Goal: Task Accomplishment & Management: Use online tool/utility

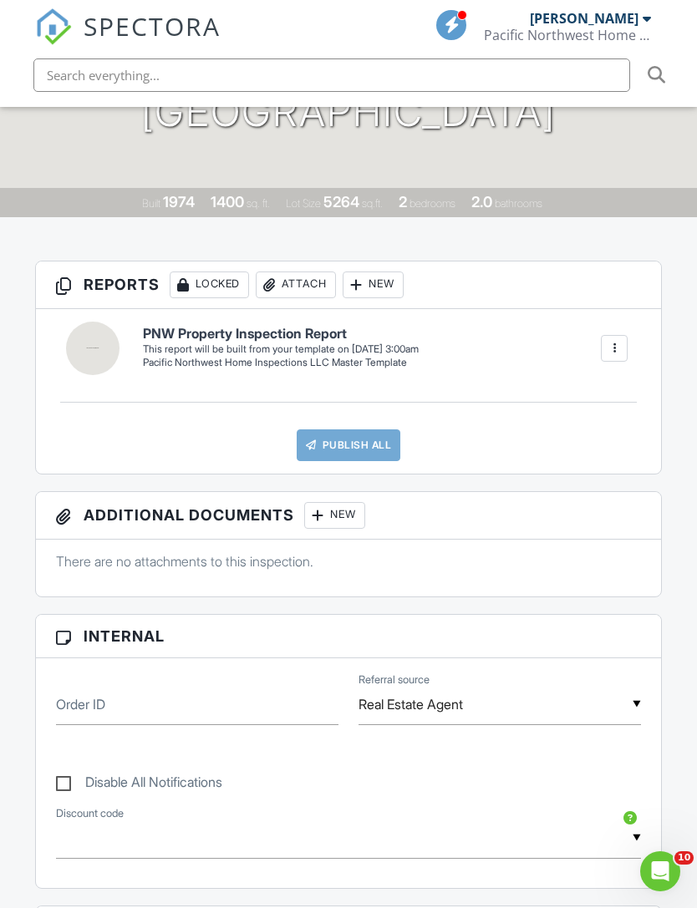
scroll to position [298, 0]
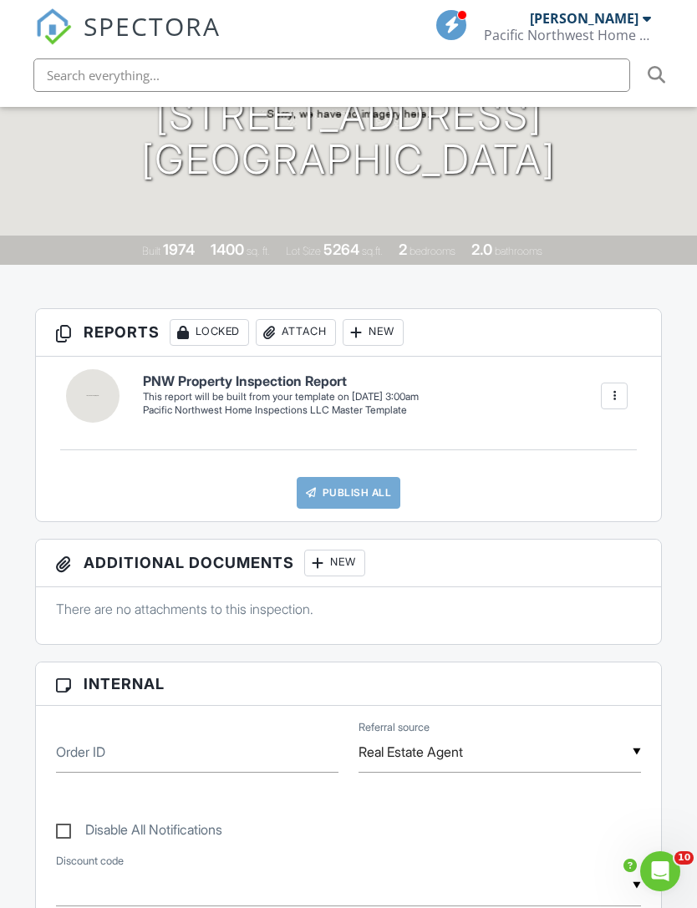
click at [380, 319] on div "New" at bounding box center [372, 332] width 61 height 27
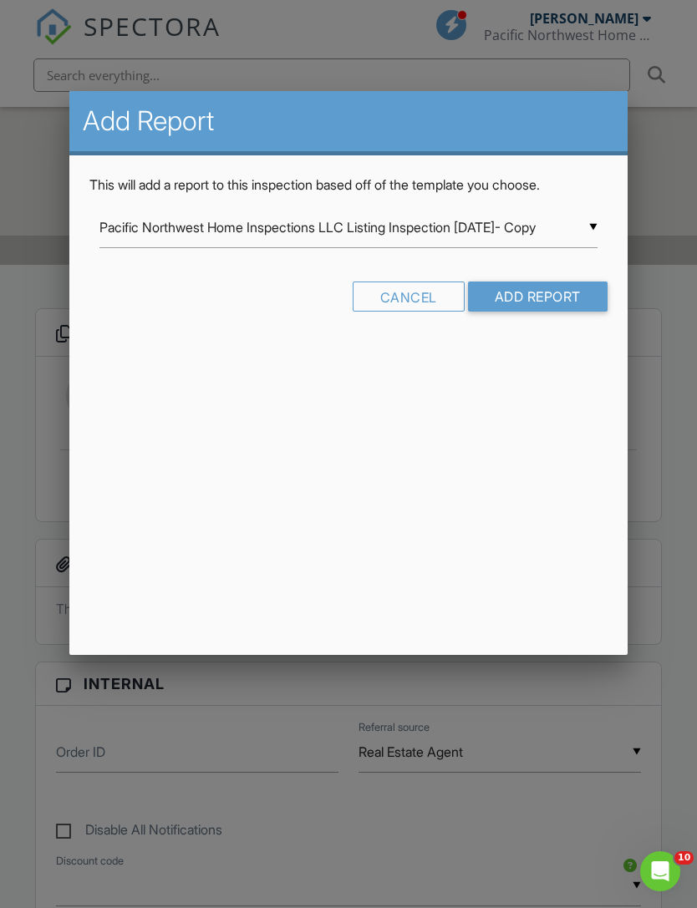
click at [585, 216] on input "Pacific Northwest Home Inspections LLC Listing Inspection [DATE]- Copy" at bounding box center [347, 227] width 497 height 41
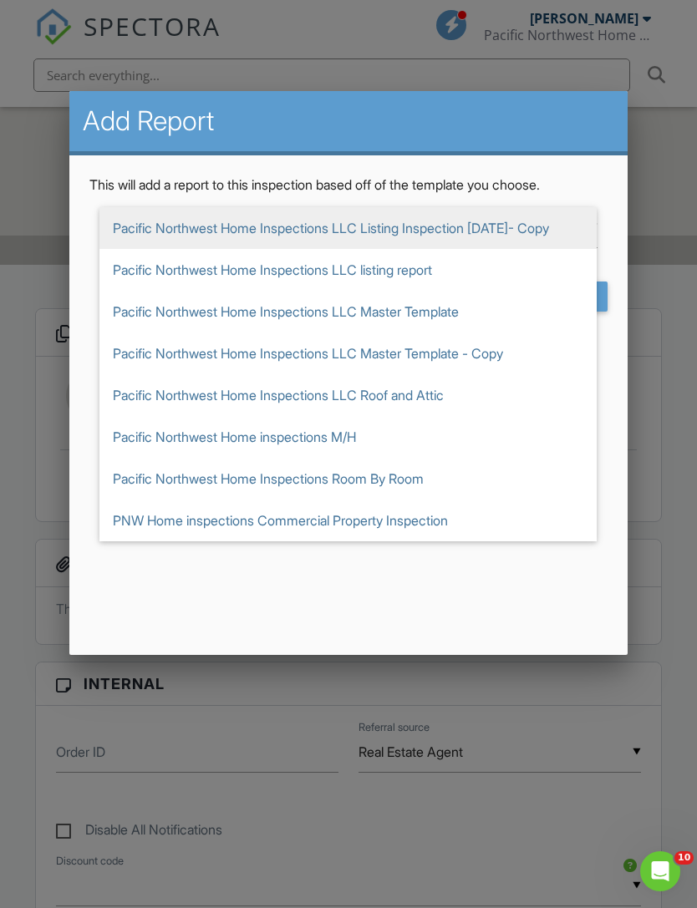
click at [509, 347] on span "Pacific Northwest Home Inspections LLC Master Template - Copy" at bounding box center [347, 353] width 497 height 42
type input "Pacific Northwest Home Inspections LLC Master Template - Copy"
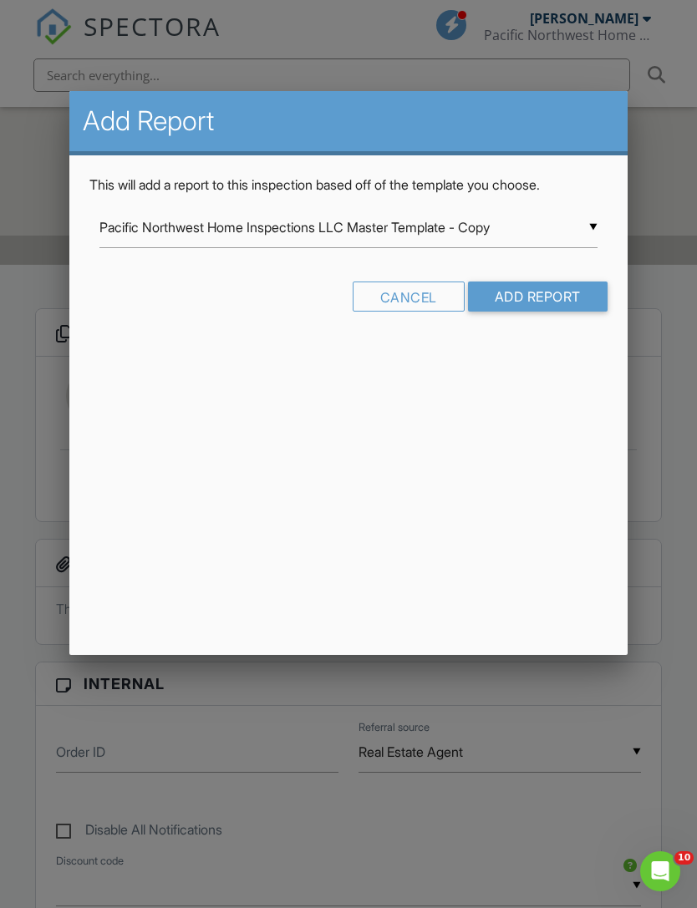
click at [560, 290] on input "Add Report" at bounding box center [537, 296] width 139 height 30
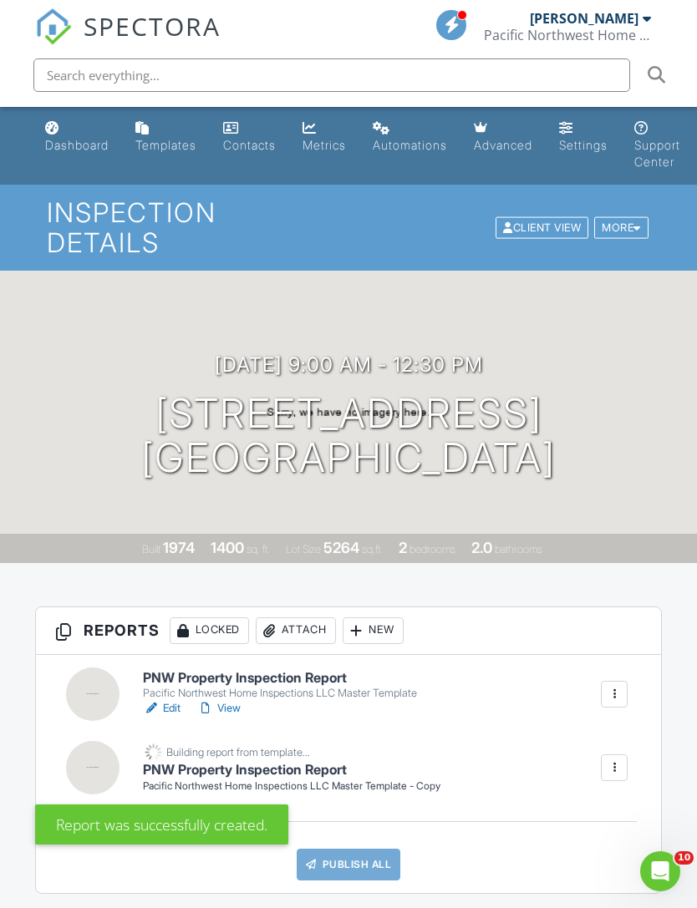
click at [614, 686] on div at bounding box center [614, 694] width 17 height 17
click at [574, 818] on div "Delete" at bounding box center [577, 827] width 35 height 18
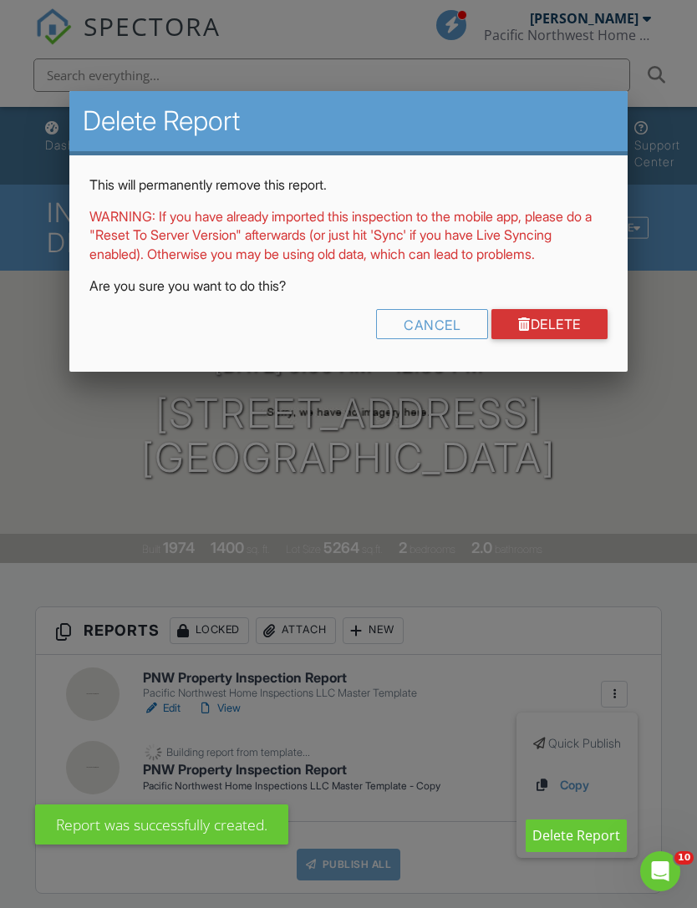
click at [550, 339] on link "Delete" at bounding box center [549, 324] width 116 height 30
